Goal: Information Seeking & Learning: Learn about a topic

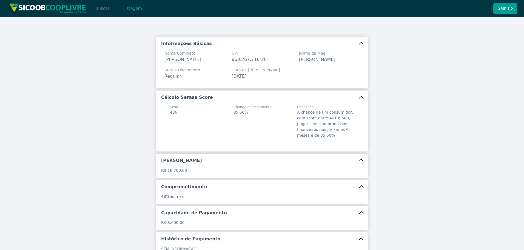
click at [109, 11] on button "Buscar" at bounding box center [102, 8] width 23 height 11
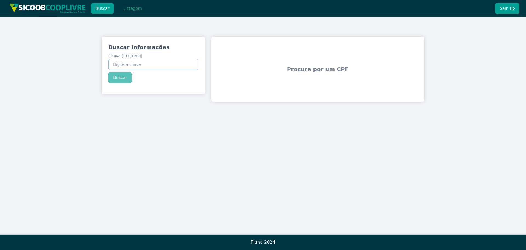
click at [145, 61] on input "Chave (CPF/CNPJ)" at bounding box center [154, 64] width 90 height 11
paste input "07.859.620/0001-20"
type input "07.859.620/0001-20"
click at [121, 79] on div "Buscar Informações Chave (CPF/CNPJ) 07.859.620/0001-20 Buscar" at bounding box center [153, 63] width 103 height 53
click at [123, 79] on button "Buscar" at bounding box center [120, 77] width 23 height 11
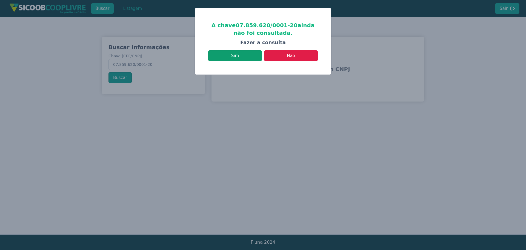
click at [238, 57] on button "Sim" at bounding box center [235, 55] width 54 height 11
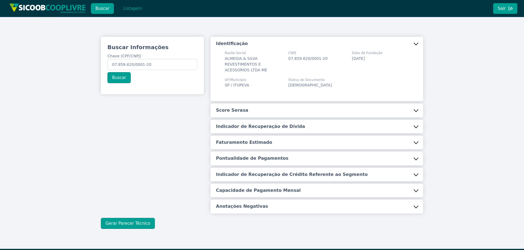
click at [254, 112] on button "Score Serasa" at bounding box center [316, 110] width 213 height 14
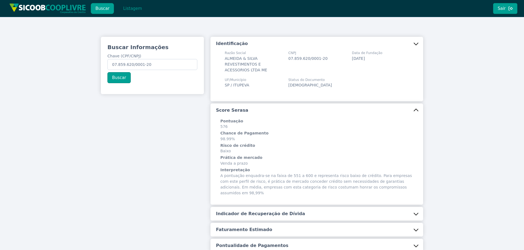
click at [263, 207] on button "Indicador de Recuperação de Dívida" at bounding box center [316, 214] width 213 height 14
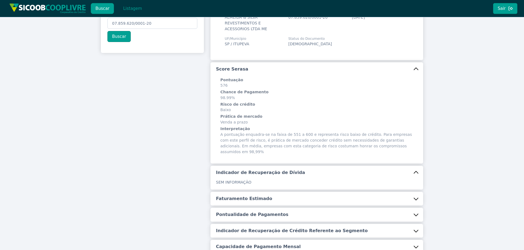
scroll to position [106, 0]
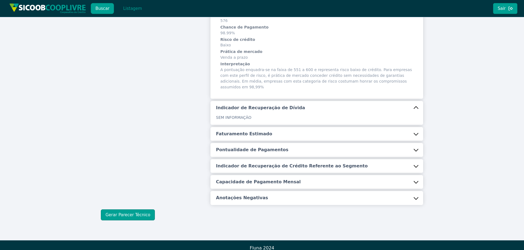
click at [239, 131] on h5 "Faturamento Estimado" at bounding box center [244, 134] width 56 height 6
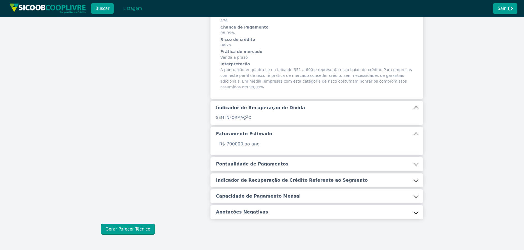
click at [242, 161] on h5 "Pontualidade de Pagamentos" at bounding box center [252, 164] width 72 height 6
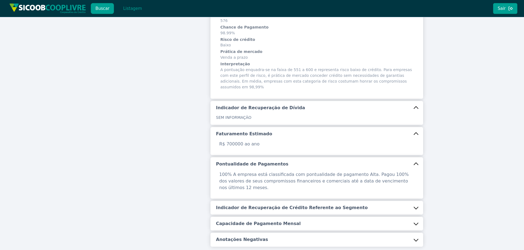
click at [251, 201] on button "Indicador de Recuperação de Crédito Referente ao Segmento" at bounding box center [316, 208] width 213 height 14
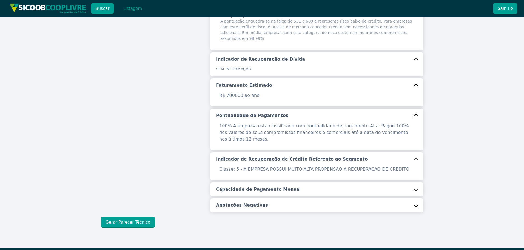
scroll to position [155, 0]
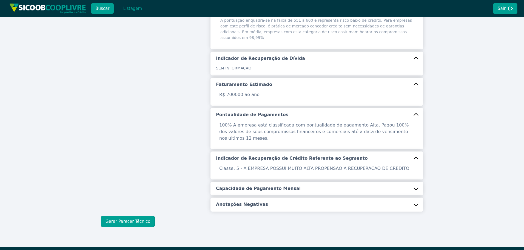
click at [261, 166] on div "Classe: 5 - A EMPRESA POSSUI MUITO ALTA PROPENSAO A RECUPERACAO DE CREDITO" at bounding box center [316, 172] width 213 height 14
click at [263, 185] on h5 "Capacidade de Pagamento Mensal" at bounding box center [258, 188] width 85 height 6
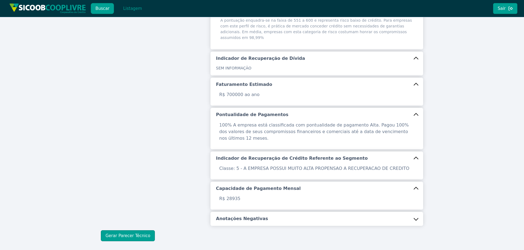
click at [254, 199] on div "Identificação Razão Social ALMEIDA & SILVA REVESTIMENTOS E ACESSORIOS LTDA ME C…" at bounding box center [316, 54] width 213 height 344
click at [256, 215] on h5 "Anotações Negativas" at bounding box center [242, 218] width 52 height 6
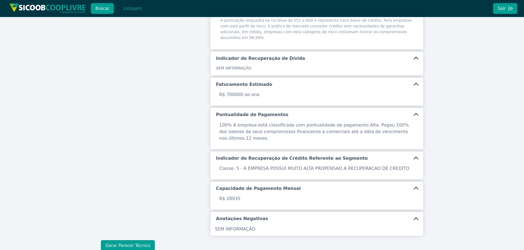
click at [124, 240] on button "Gerar Parecer Técnico" at bounding box center [128, 245] width 54 height 11
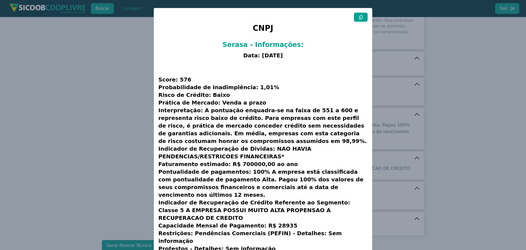
click at [360, 19] on icon at bounding box center [361, 17] width 4 height 4
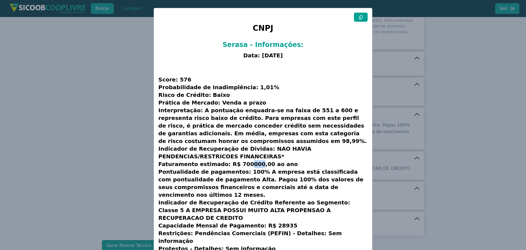
drag, startPoint x: 233, startPoint y: 164, endPoint x: 241, endPoint y: 164, distance: 8.5
click at [241, 164] on h3 "Score: 576 Probabilidade de Inadimplência: 1,01% Risco de Crédito: Baixo Prátic…" at bounding box center [262, 167] width 209 height 213
click at [215, 161] on h3 "Score: 576 Probabilidade de Inadimplência: 1,01% Risco de Crédito: Baixo Prátic…" at bounding box center [262, 167] width 209 height 213
click at [34, 128] on modal-container "CNPJ Serasa - Informações: Data: [DATE] Score: 576 Probabilidade de Inadimplênc…" at bounding box center [263, 125] width 526 height 250
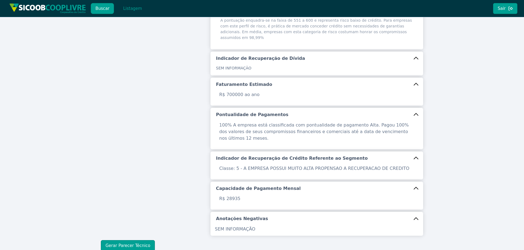
scroll to position [179, 0]
